Goal: Navigation & Orientation: Find specific page/section

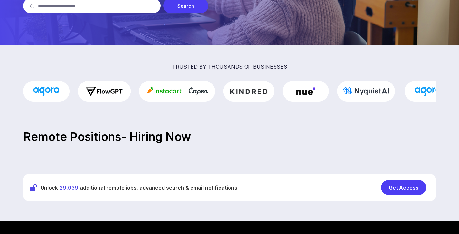
scroll to position [121, 0]
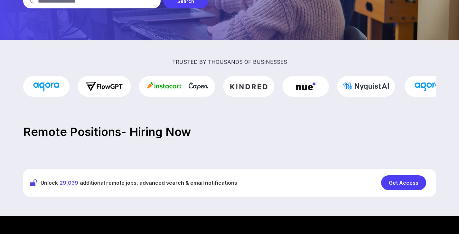
click at [401, 184] on div "Get Access" at bounding box center [403, 182] width 45 height 15
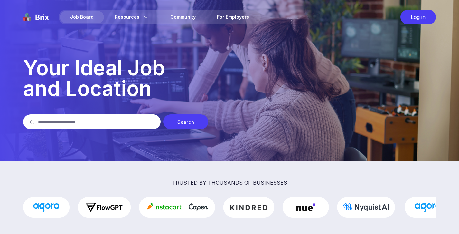
click at [423, 18] on div "Log in" at bounding box center [418, 17] width 35 height 15
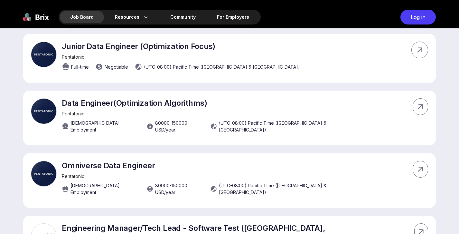
scroll to position [1891, 0]
